Goal: Find specific page/section

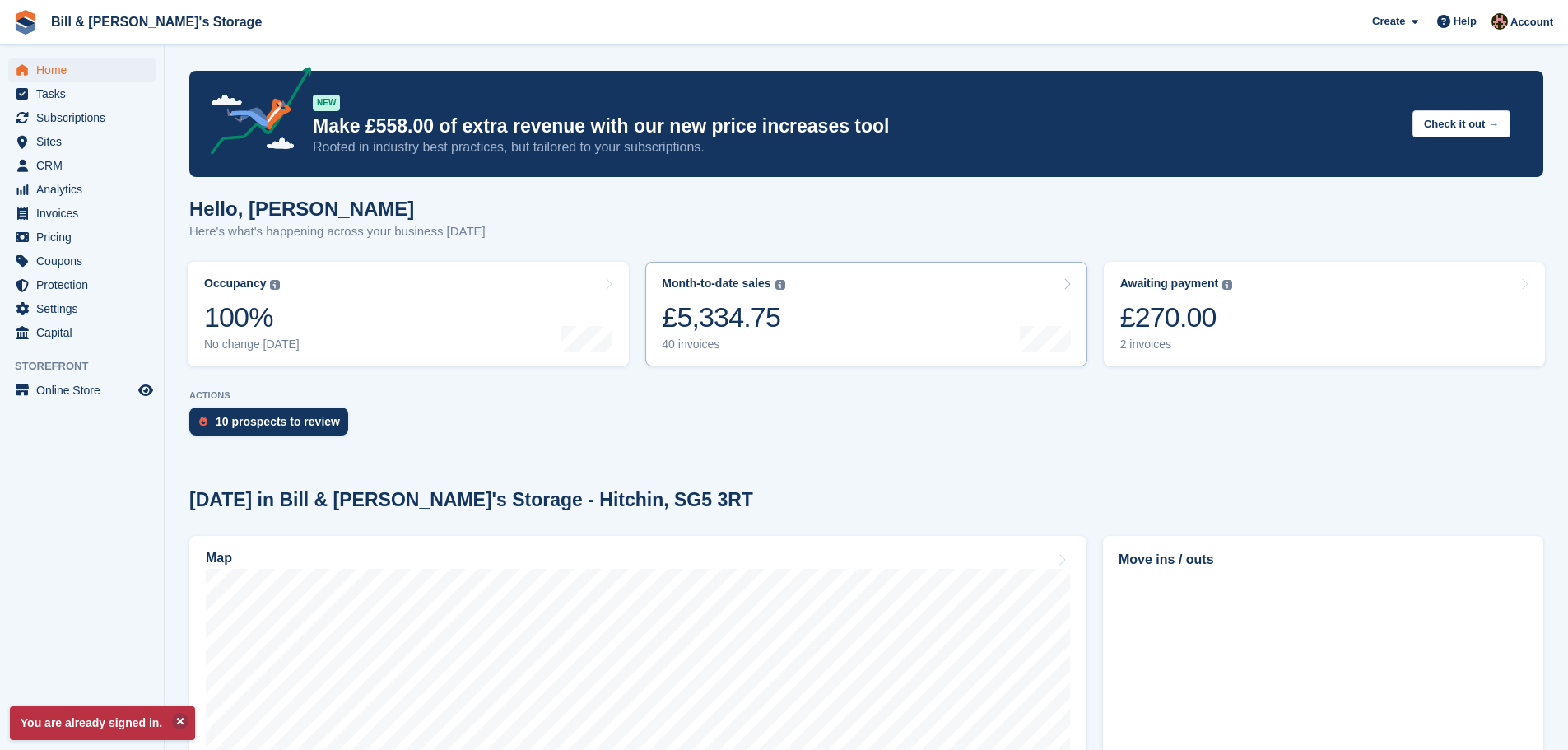
click at [942, 335] on link "Month-to-date sales The sum of all finalised invoices generated this month to d…" at bounding box center [866, 313] width 441 height 104
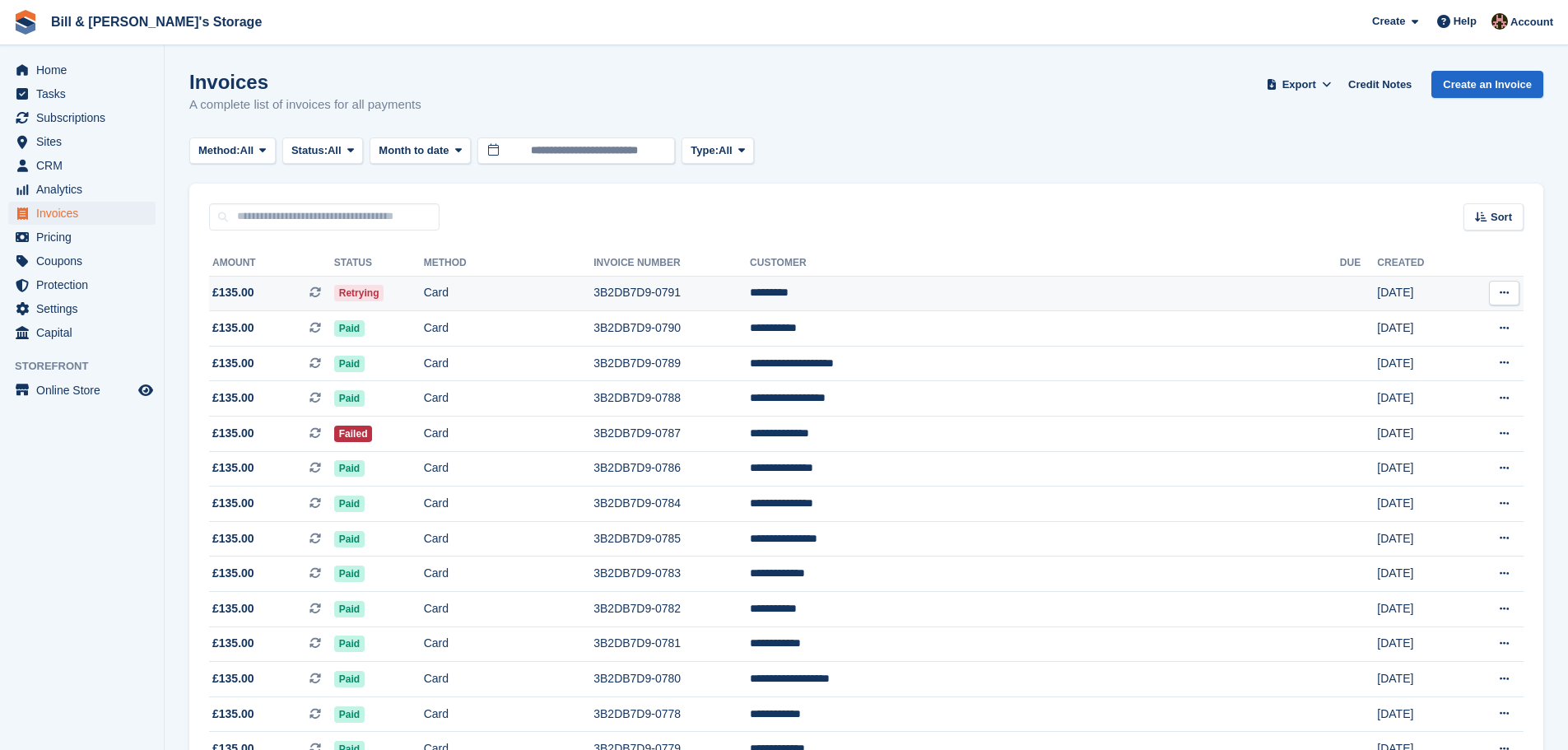
click at [750, 307] on td "3B2DB7D9-0791" at bounding box center [671, 294] width 156 height 36
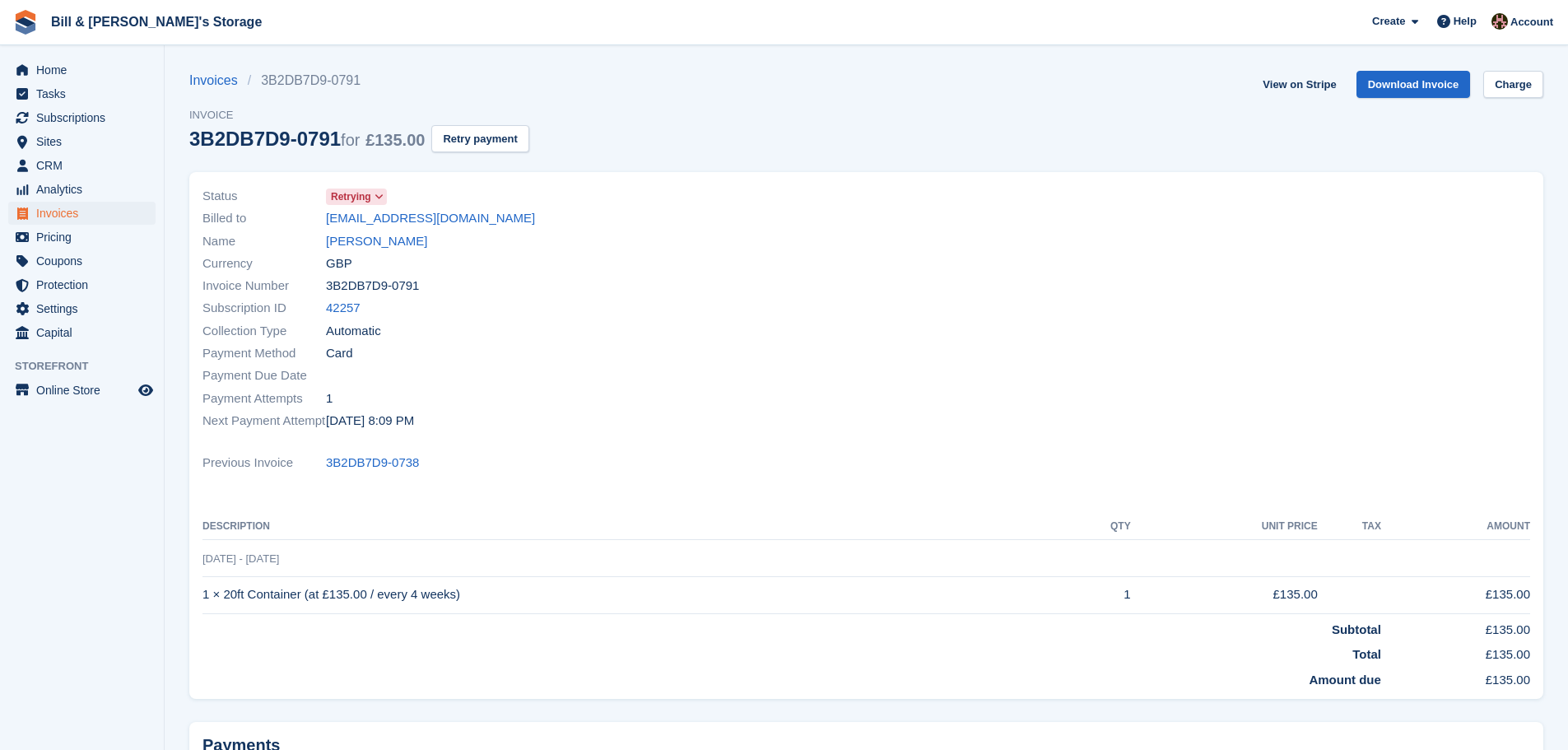
drag, startPoint x: 0, startPoint y: 0, endPoint x: 901, endPoint y: 312, distance: 953.5
click at [901, 312] on div at bounding box center [1203, 308] width 674 height 267
click at [73, 72] on span "Home" at bounding box center [86, 70] width 99 height 23
